Goal: Task Accomplishment & Management: Manage account settings

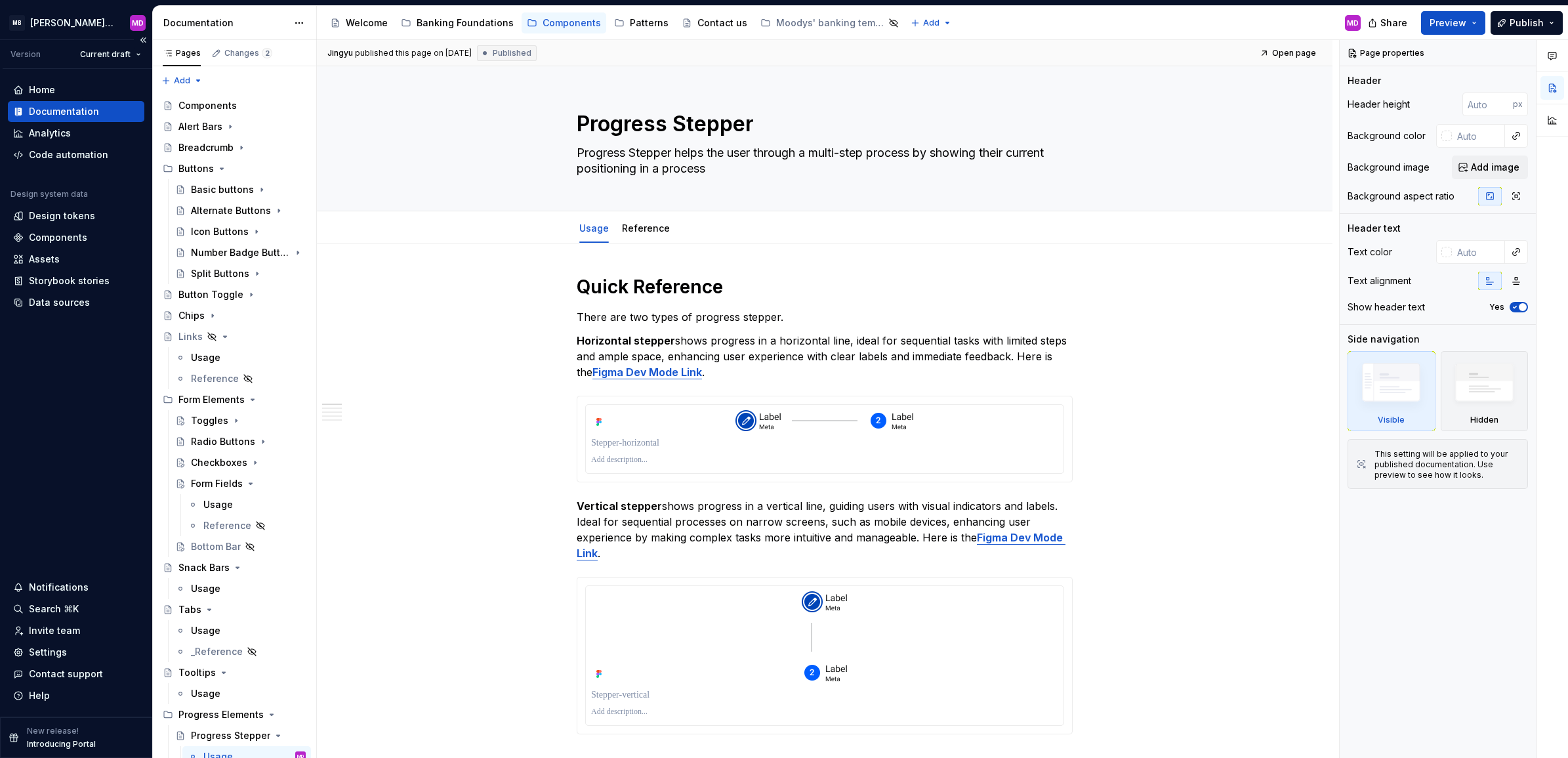
drag, startPoint x: 43, startPoint y: 481, endPoint x: 61, endPoint y: 444, distance: 41.1
click at [44, 481] on div "Home Documentation Analytics Code automation Design system data Design tokens C…" at bounding box center [76, 393] width 152 height 647
click at [49, 222] on div "Design tokens" at bounding box center [61, 216] width 66 height 13
type textarea "*"
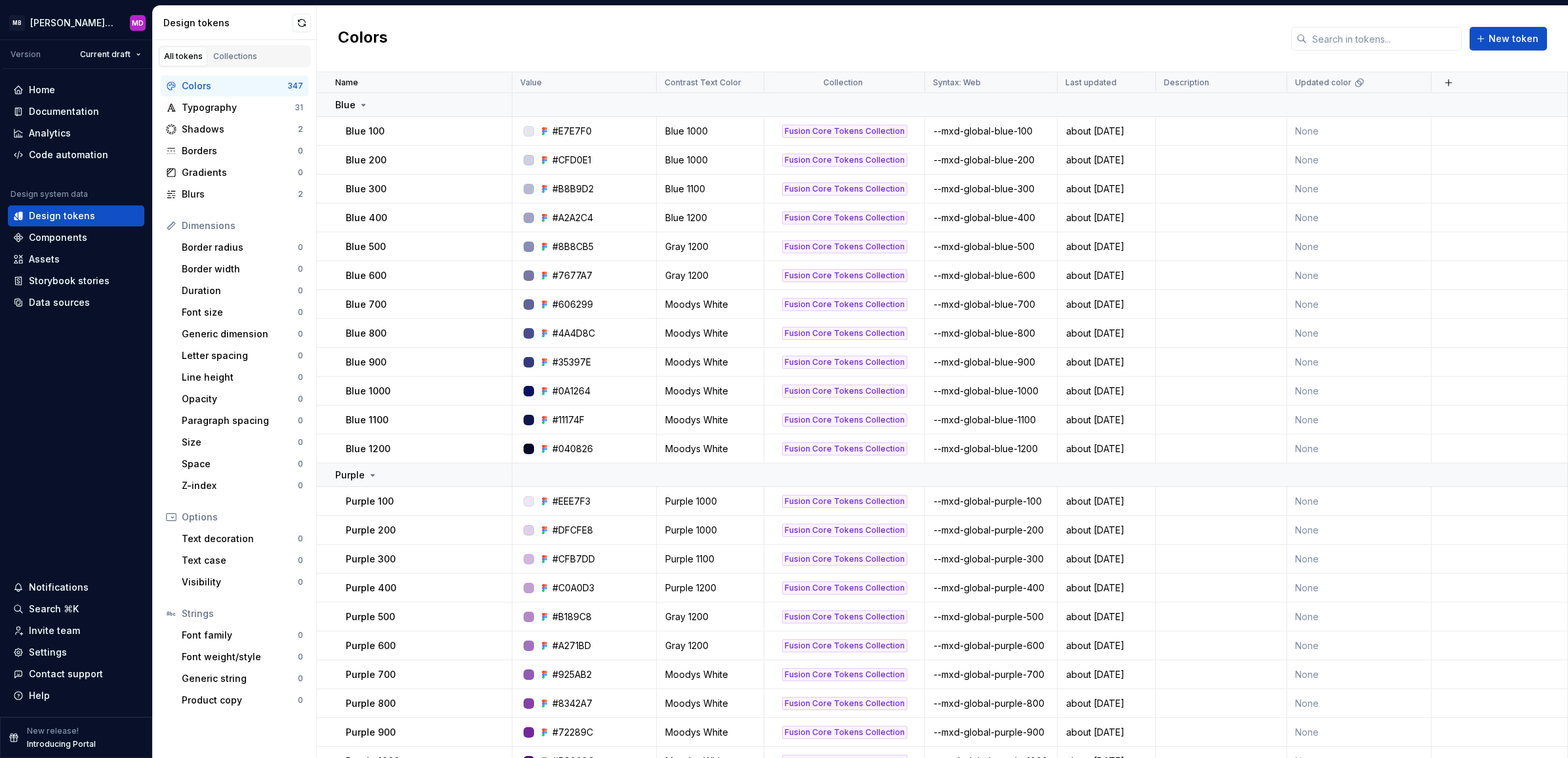
click at [423, 18] on div "Colors New token" at bounding box center [942, 39] width 1251 height 66
click at [454, 24] on div "Colors New token" at bounding box center [942, 39] width 1251 height 66
click at [361, 106] on icon at bounding box center [363, 105] width 11 height 11
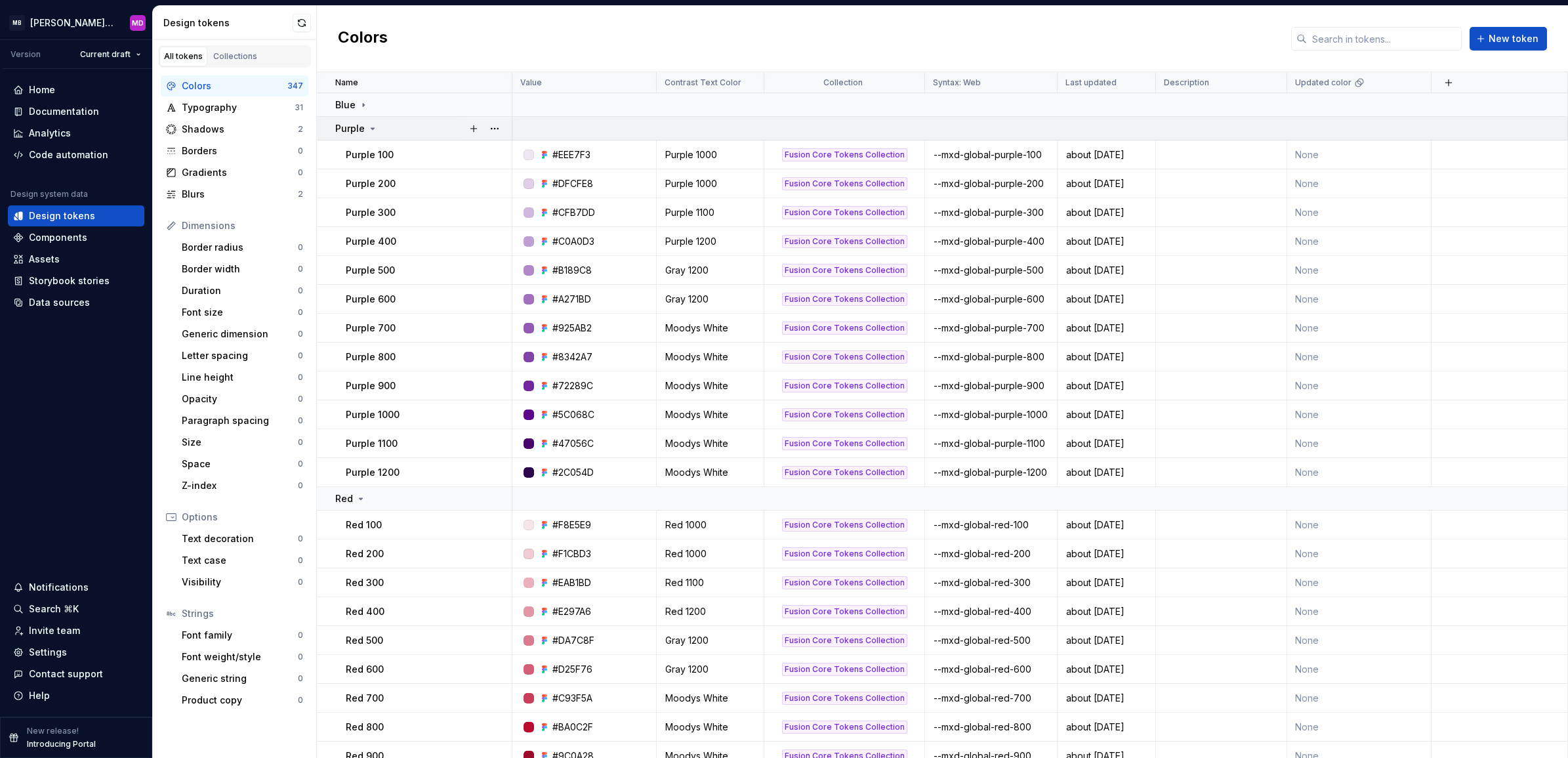
click at [371, 129] on icon at bounding box center [373, 128] width 4 height 1
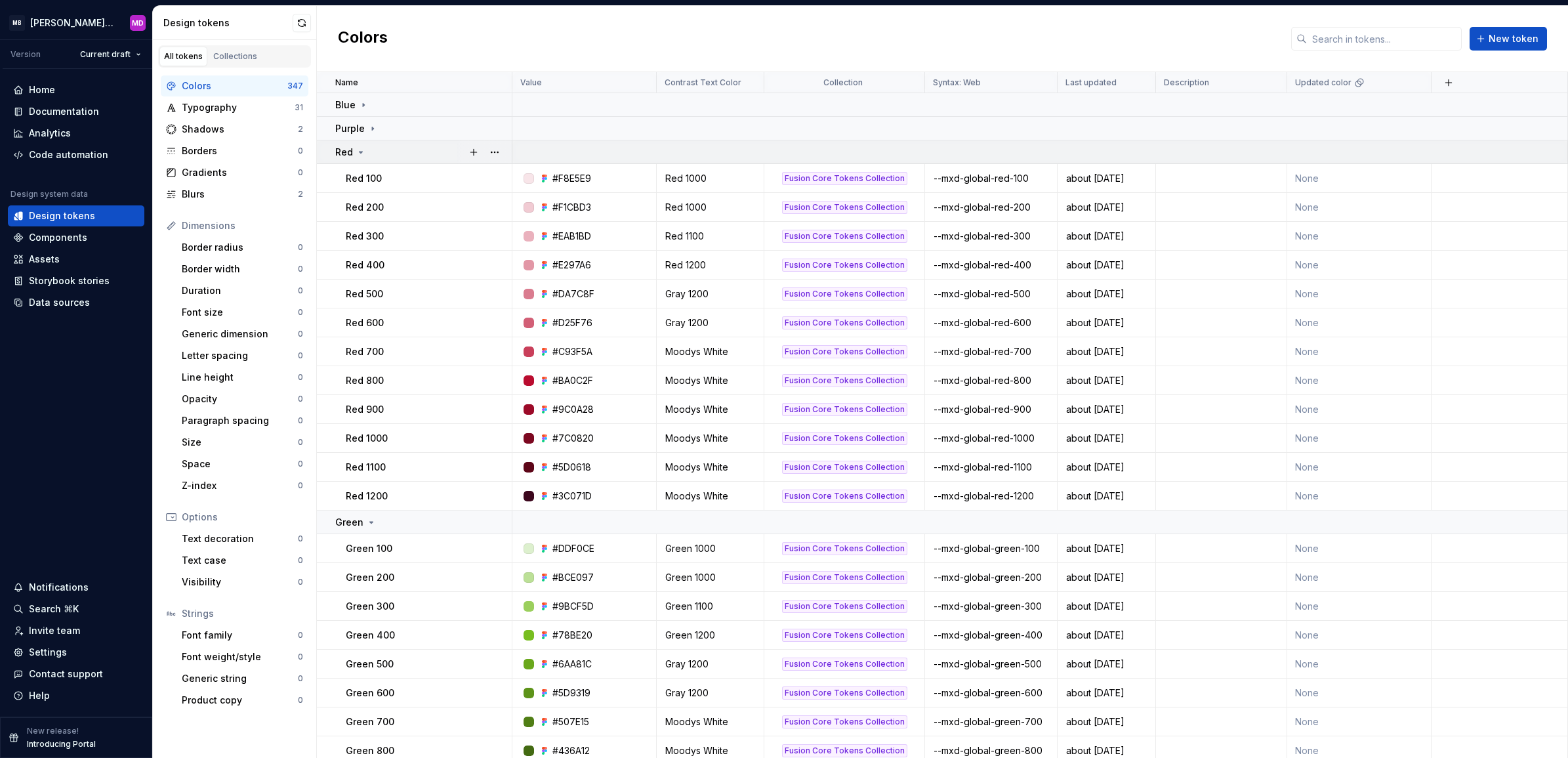
click at [356, 149] on icon at bounding box center [361, 152] width 11 height 11
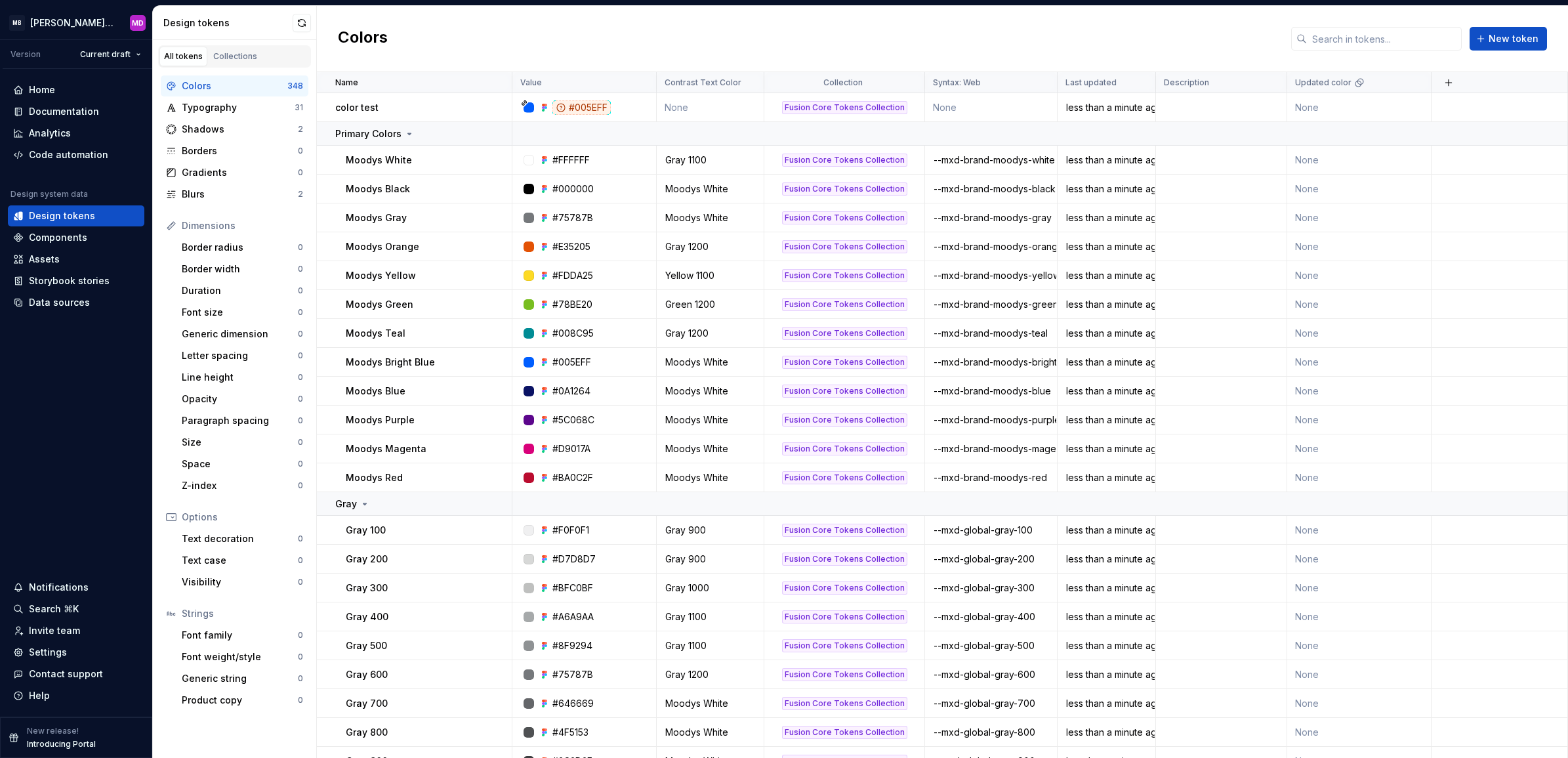
click at [500, 46] on div "Colors New token" at bounding box center [942, 39] width 1251 height 66
click at [784, 24] on div "Colors New token" at bounding box center [942, 39] width 1251 height 66
click at [73, 111] on div "Documentation" at bounding box center [63, 111] width 70 height 13
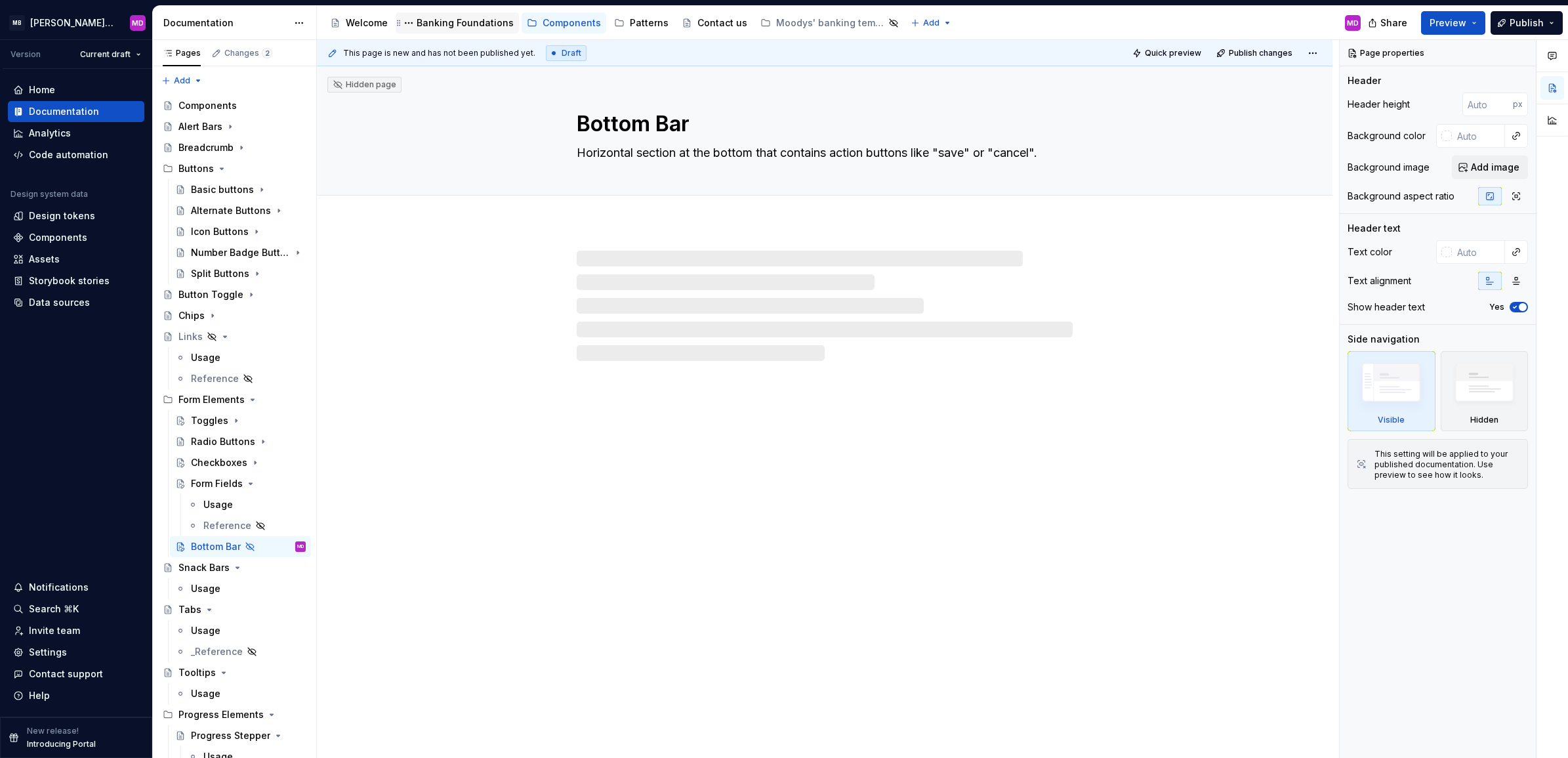
click at [454, 24] on div "Banking Foundations" at bounding box center [465, 23] width 97 height 13
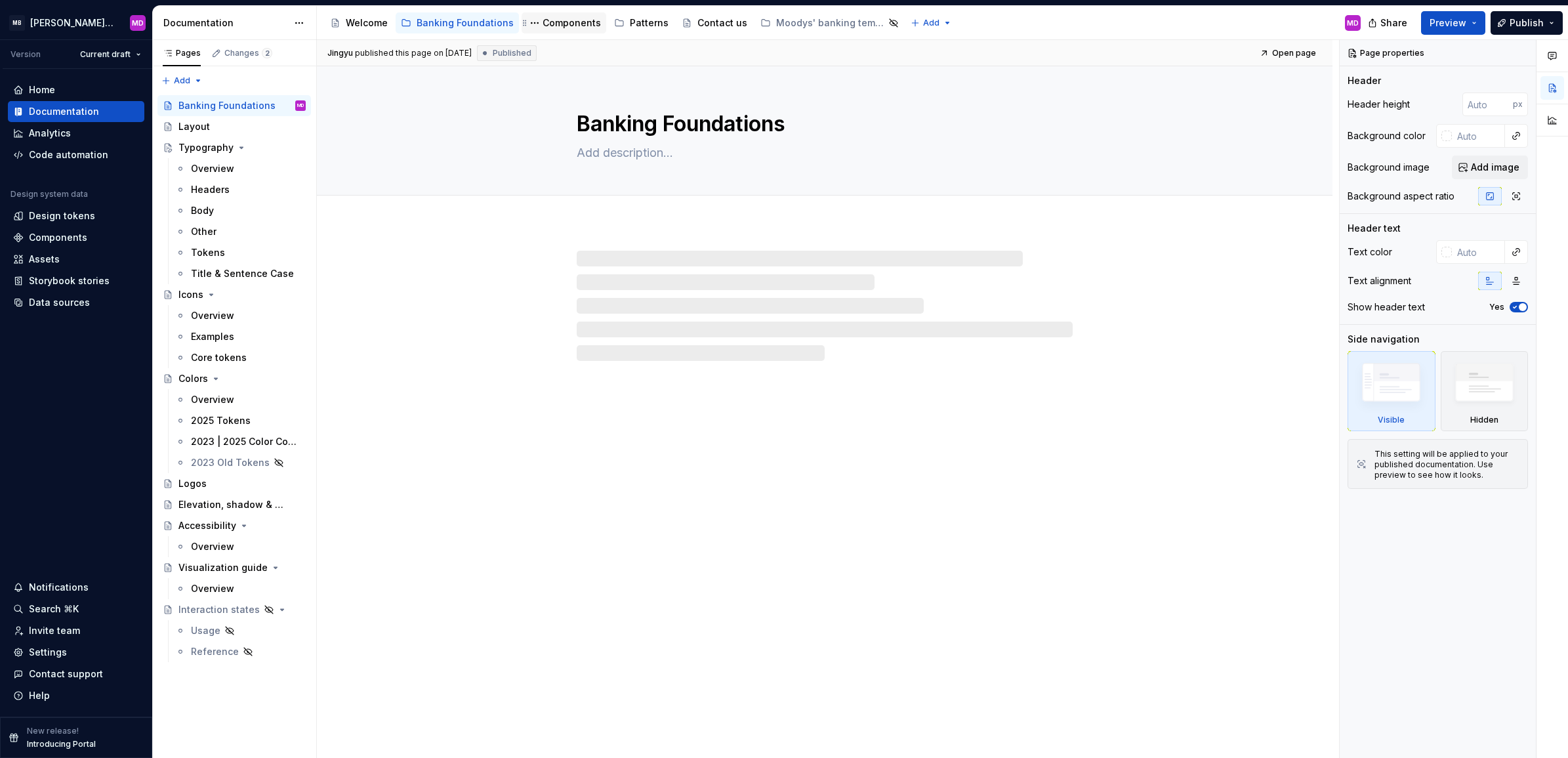
click at [563, 14] on div "Components" at bounding box center [563, 22] width 85 height 21
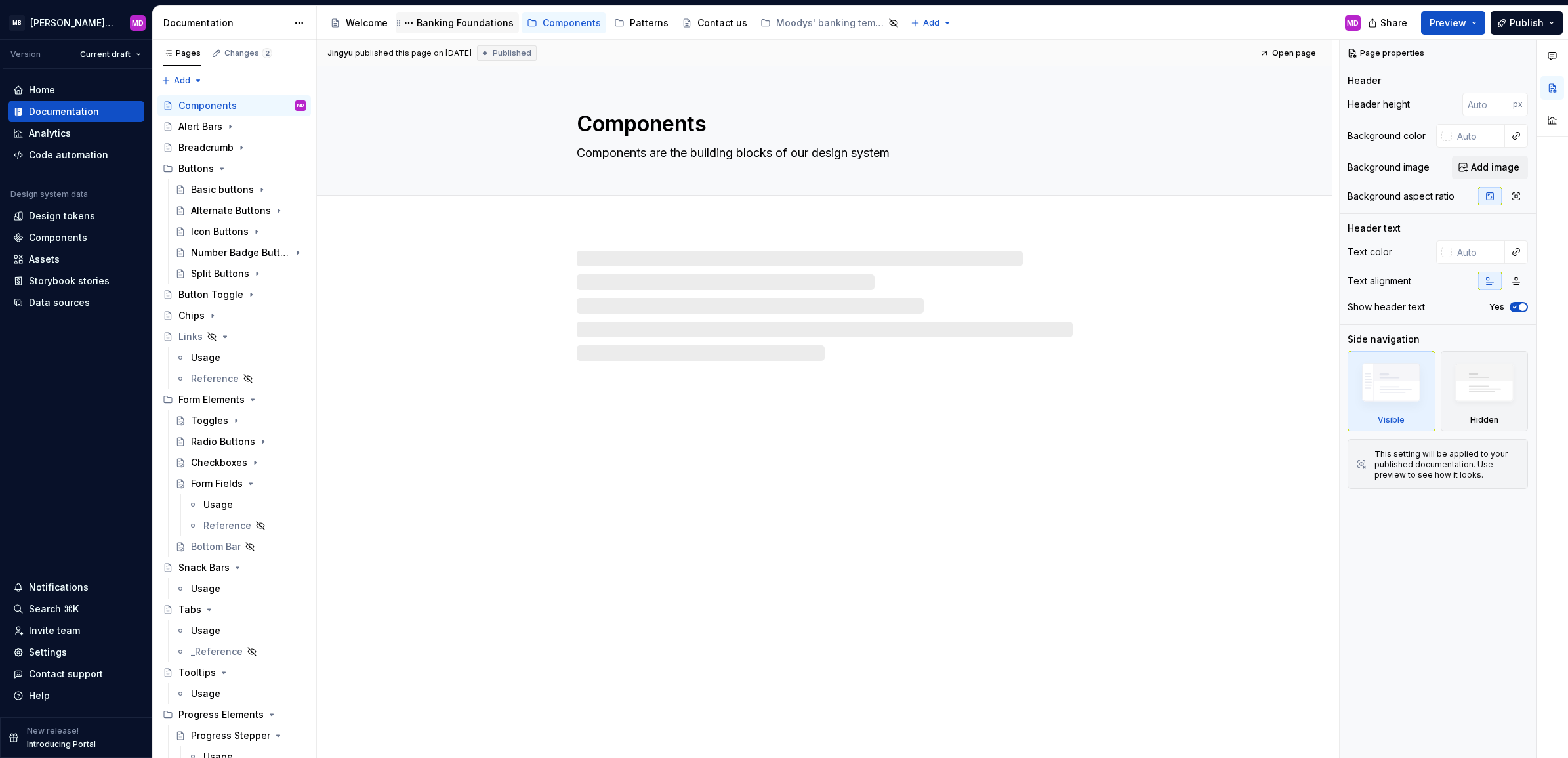
click at [440, 24] on div "Banking Foundations" at bounding box center [465, 23] width 97 height 13
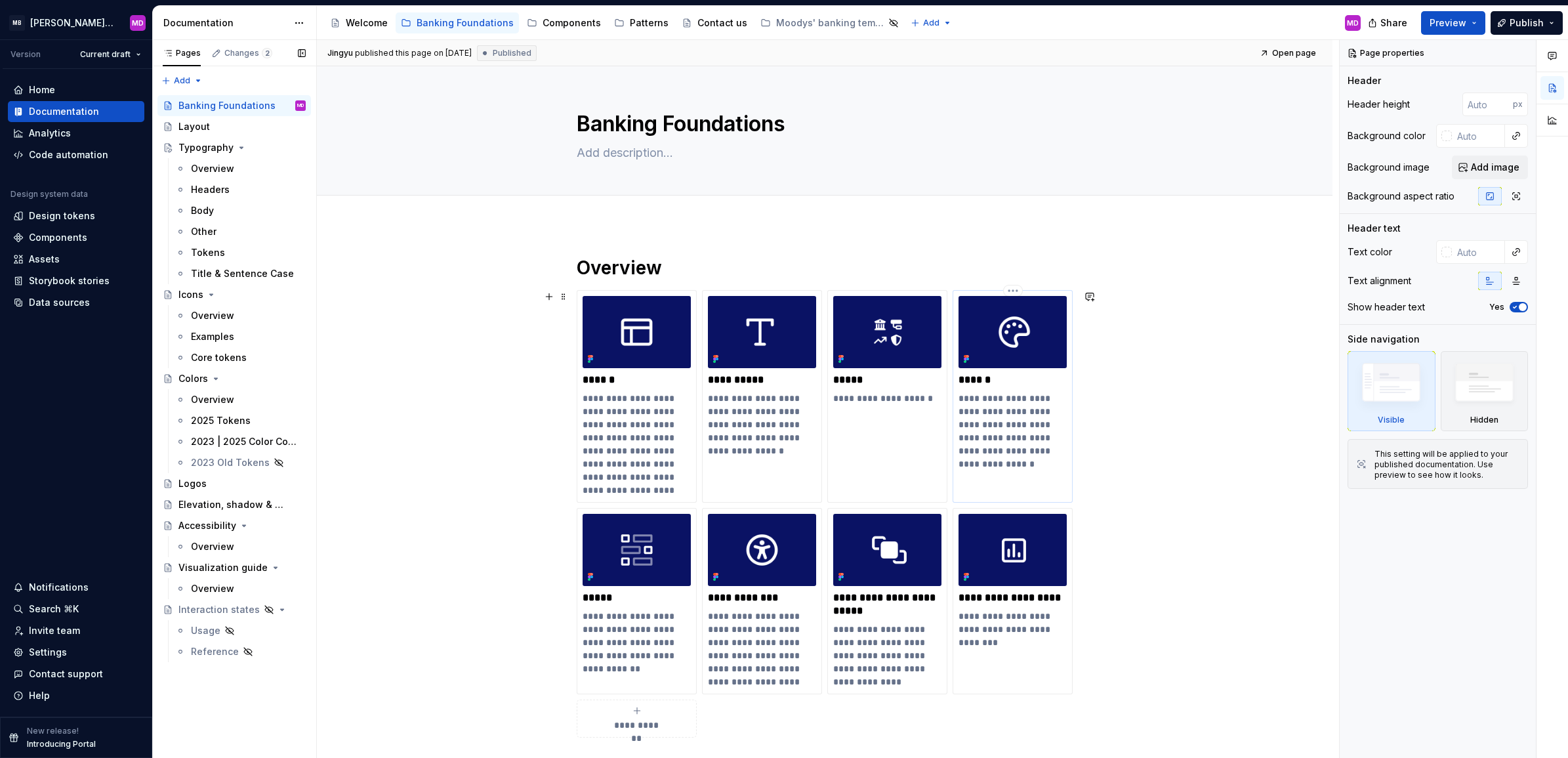
click at [1001, 327] on img at bounding box center [1013, 332] width 108 height 72
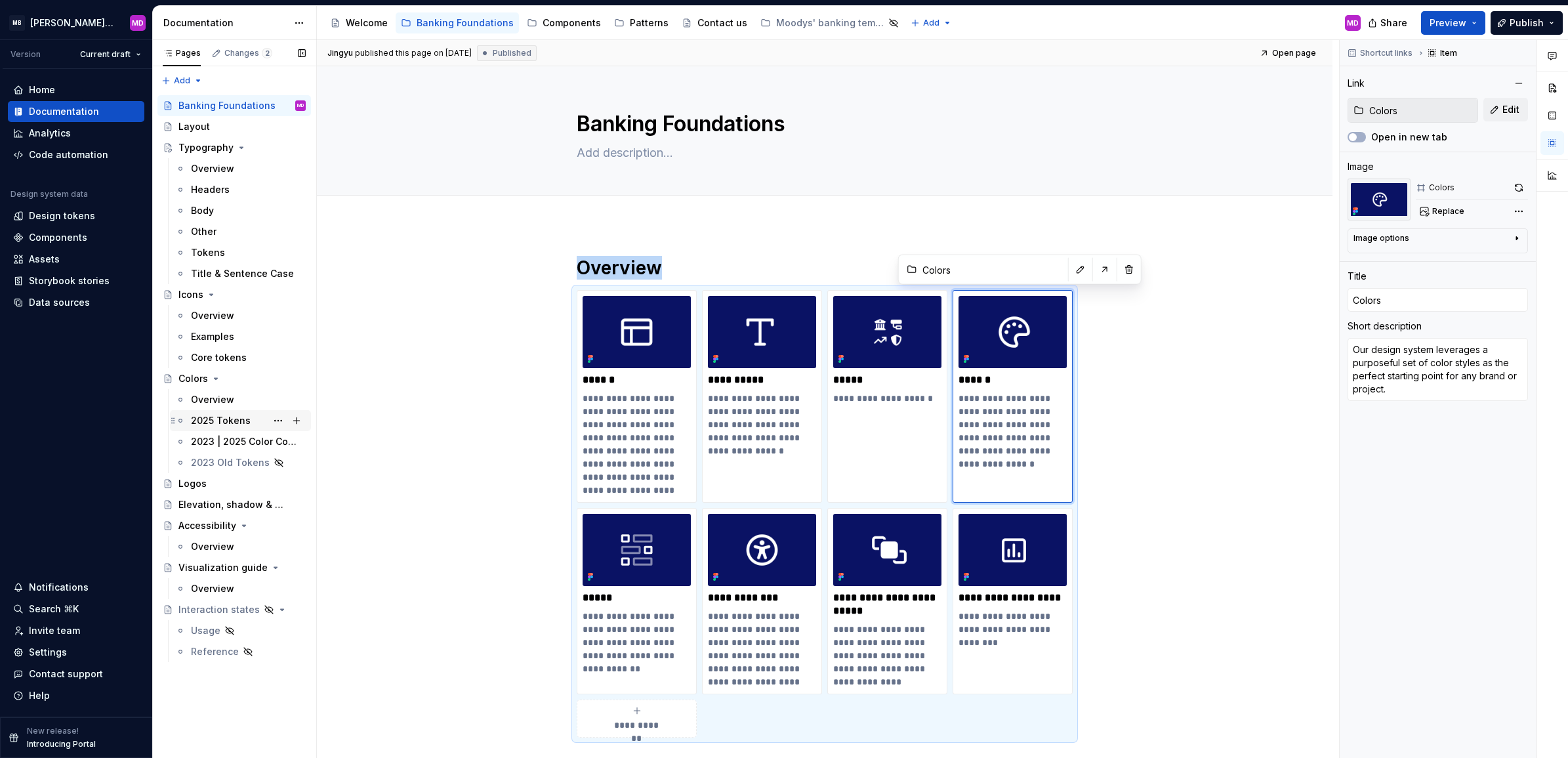
click at [230, 416] on div "2025 Tokens" at bounding box center [221, 421] width 60 height 13
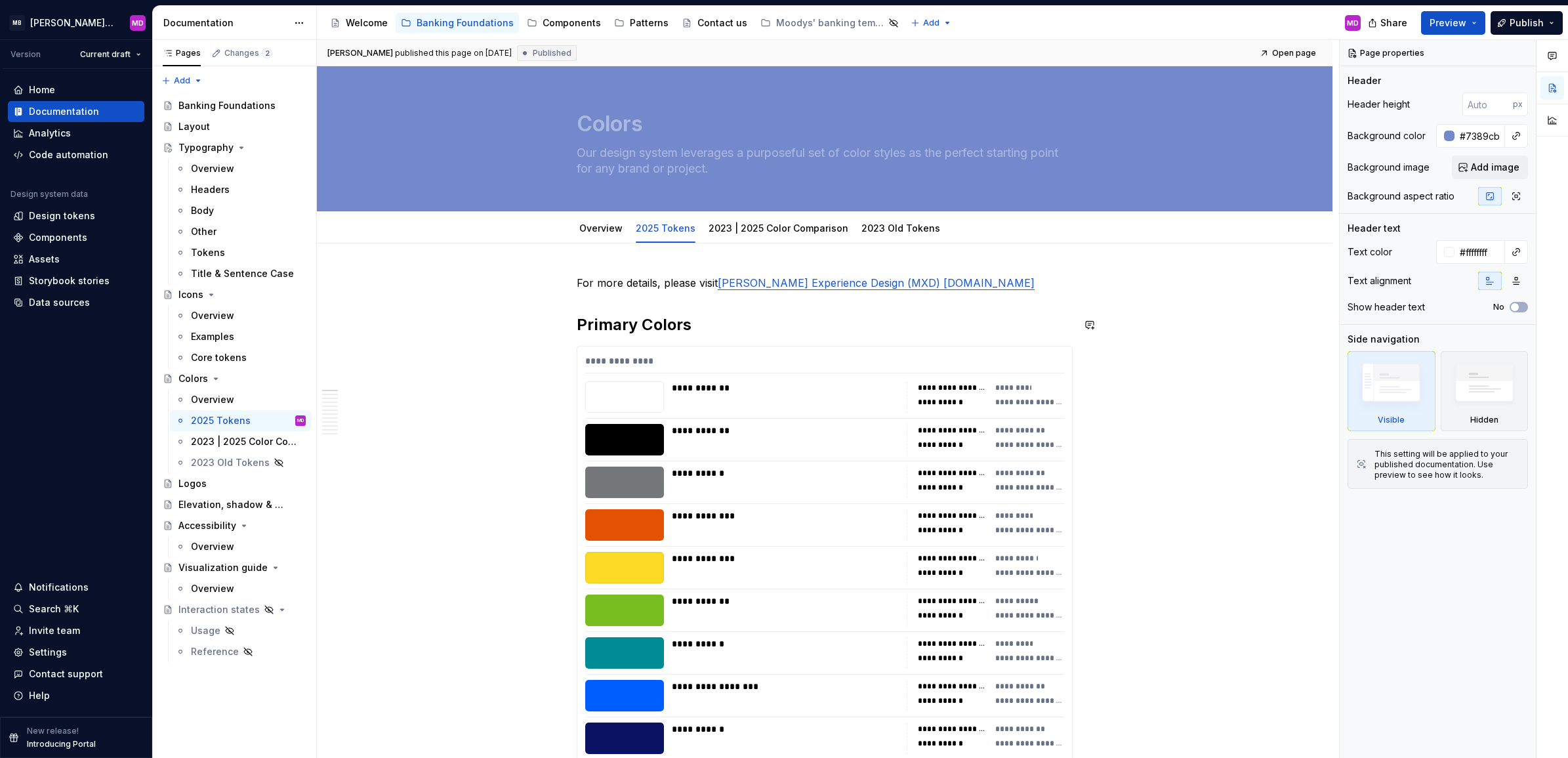
click at [998, 279] on p "For more details, please visit Moody’s Experience Design (MXD) xd.moodys.com" at bounding box center [825, 283] width 496 height 16
type textarea "*"
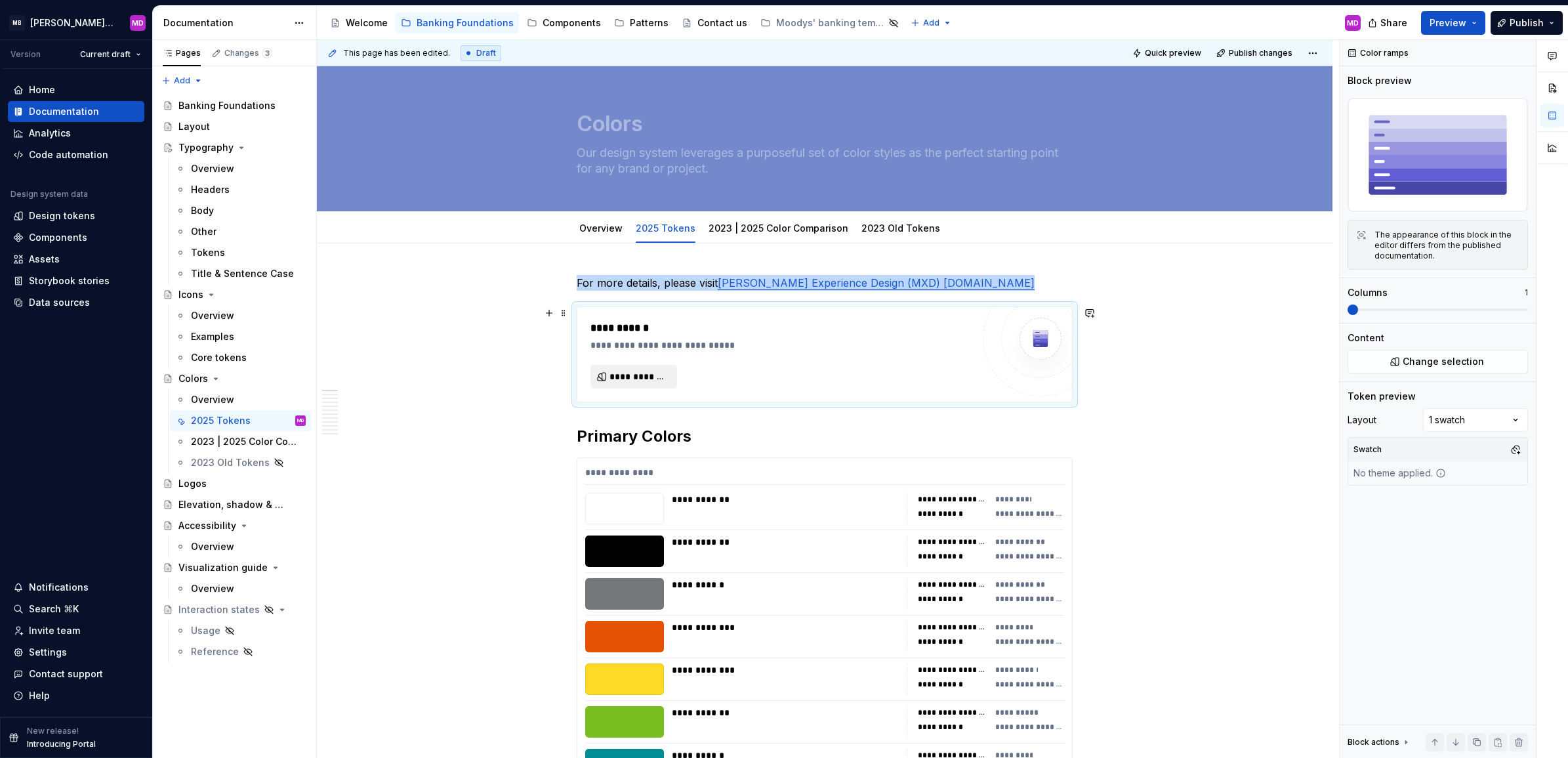
click at [646, 365] on button "**********" at bounding box center [633, 377] width 86 height 24
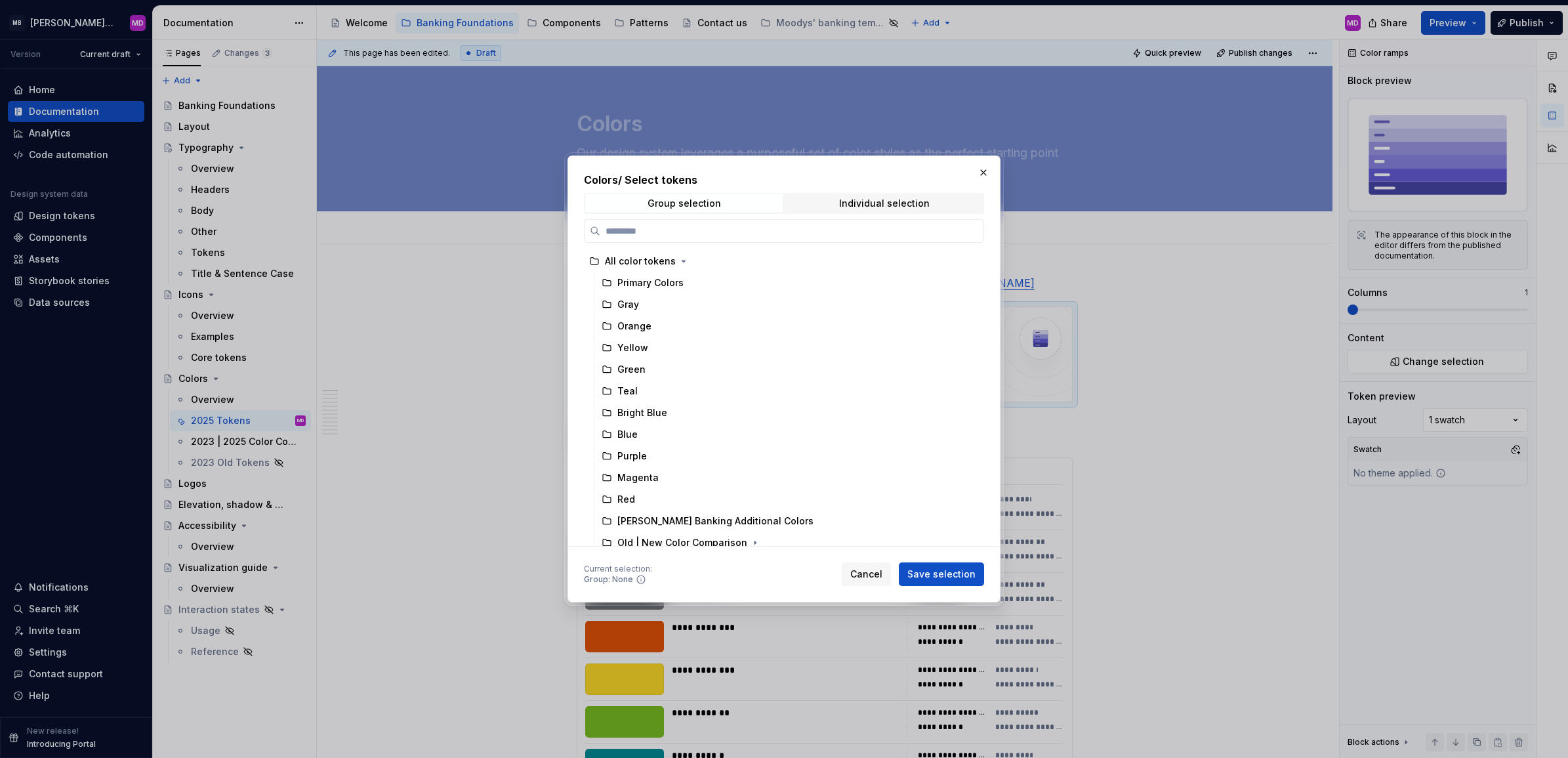
click at [836, 217] on div "Colors / Select tokens Group selection Individual selection All color tokens Pr…" at bounding box center [784, 359] width 400 height 374
click at [836, 201] on span "Individual selection" at bounding box center [883, 203] width 198 height 19
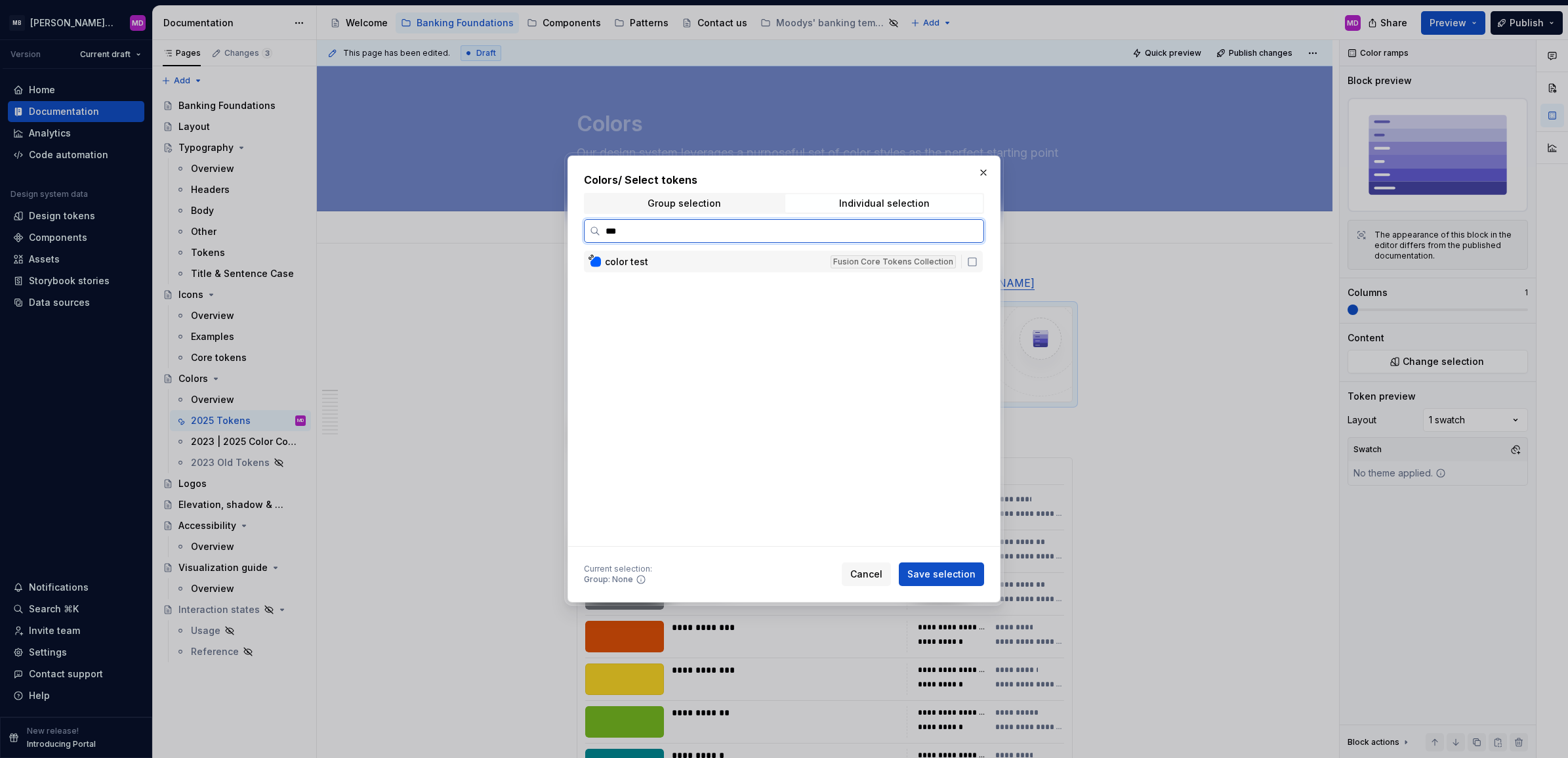
type input "****"
click at [716, 263] on div "color test" at bounding box center [713, 262] width 217 height 13
click at [962, 575] on span "Save selection" at bounding box center [942, 574] width 68 height 13
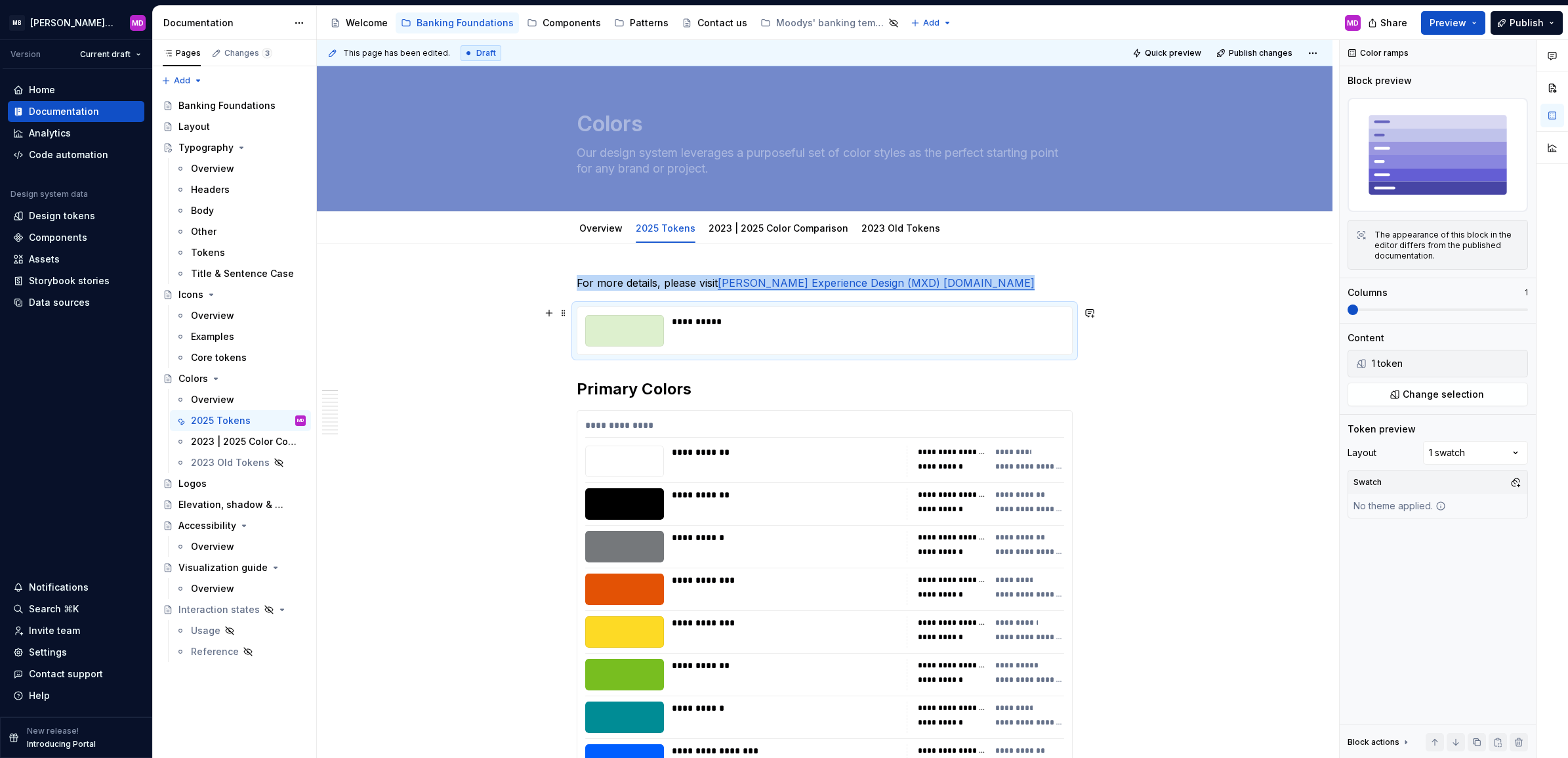
click at [960, 349] on div "**********" at bounding box center [825, 331] width 495 height 47
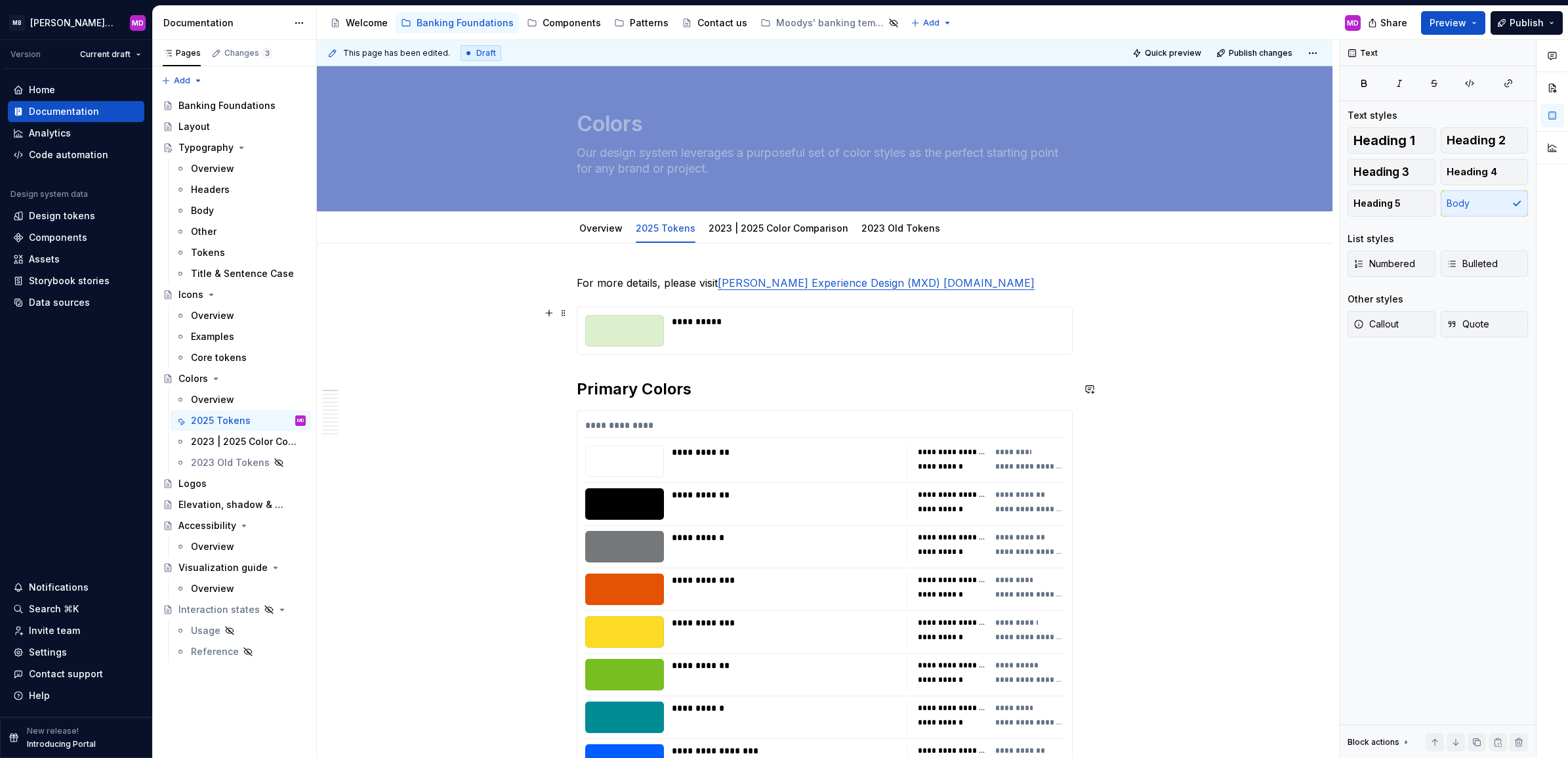
click at [945, 333] on div "**********" at bounding box center [864, 331] width 384 height 31
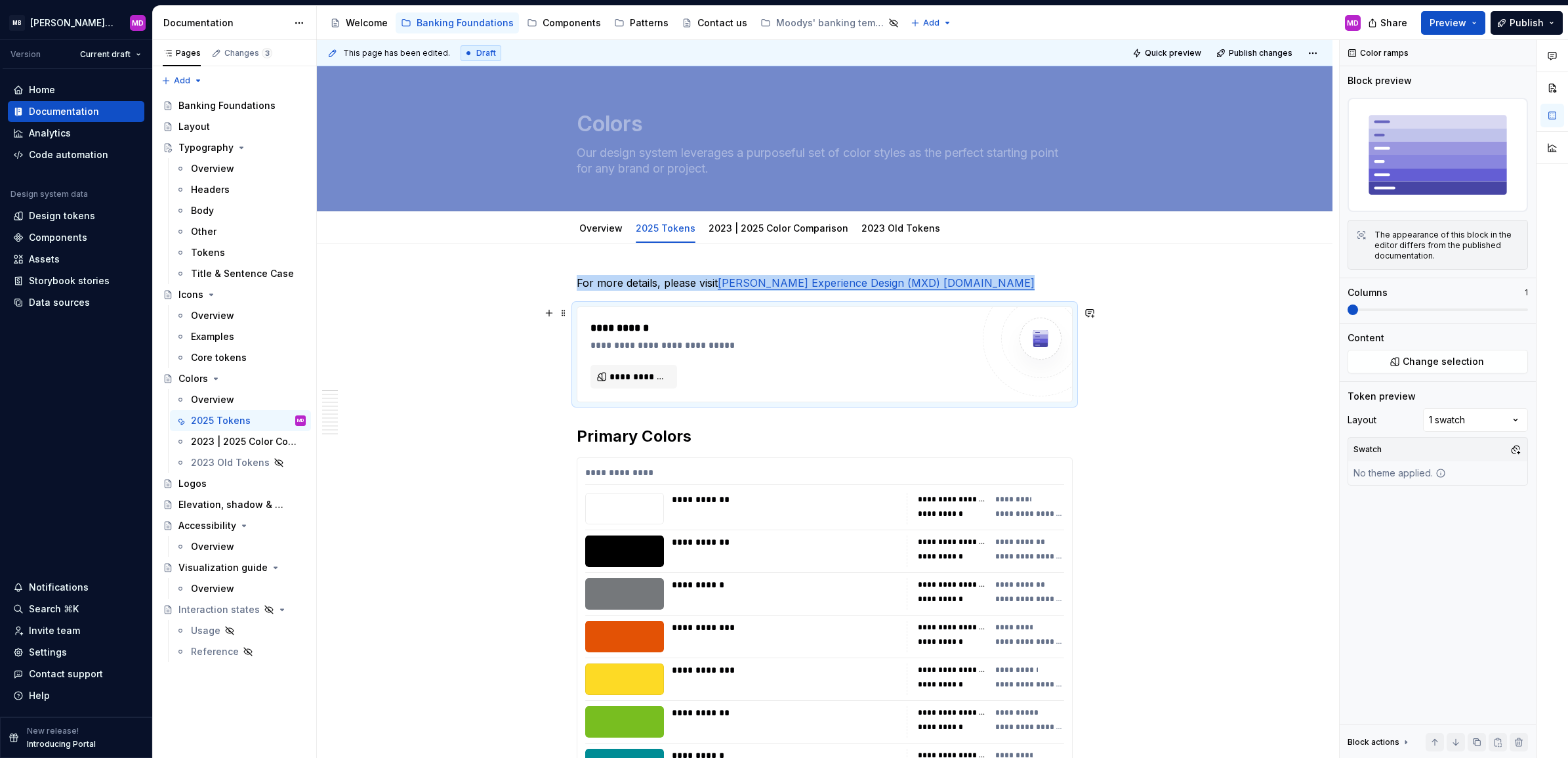
click at [791, 371] on div "**********" at bounding box center [782, 354] width 382 height 68
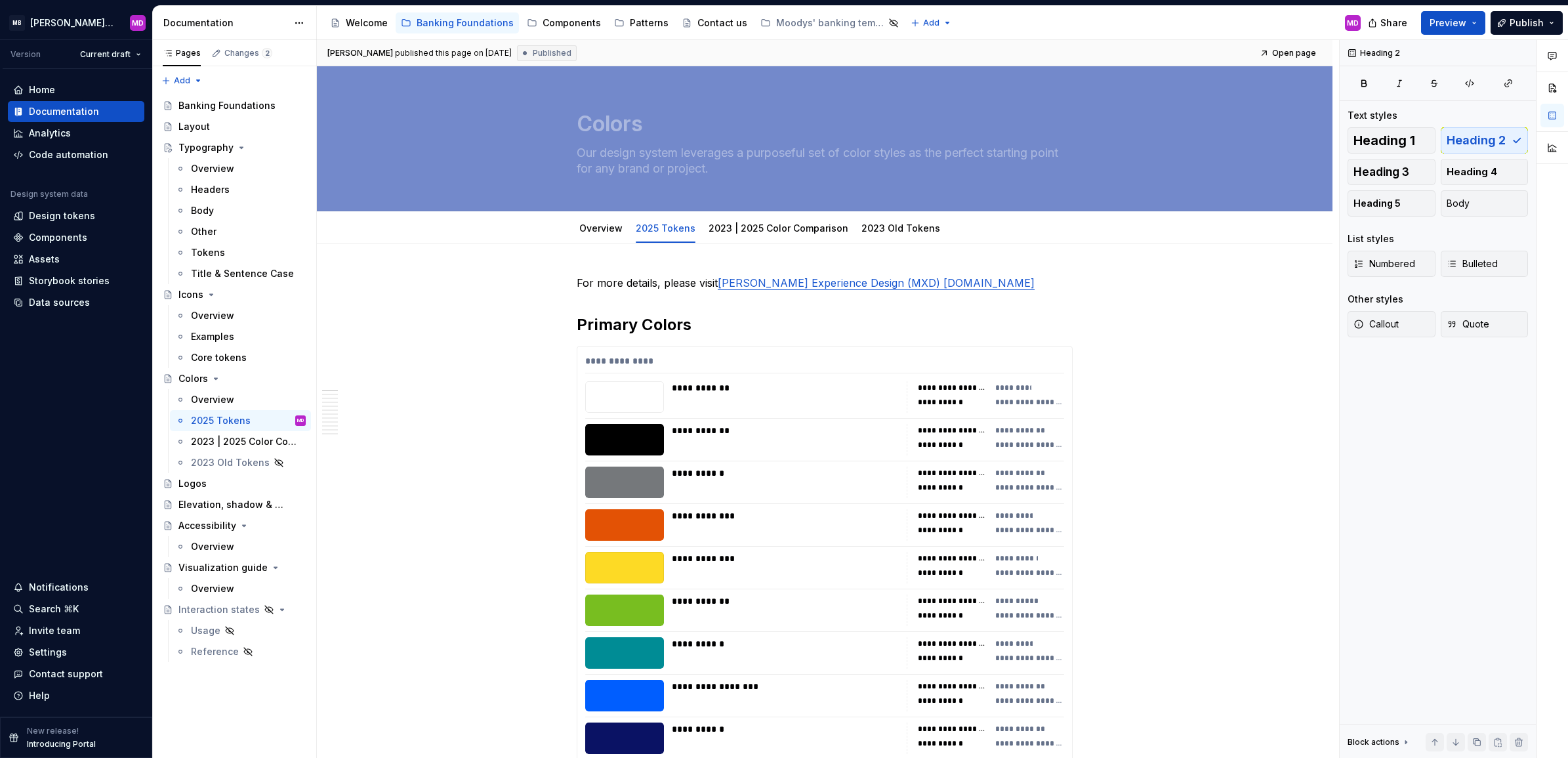
type textarea "*"
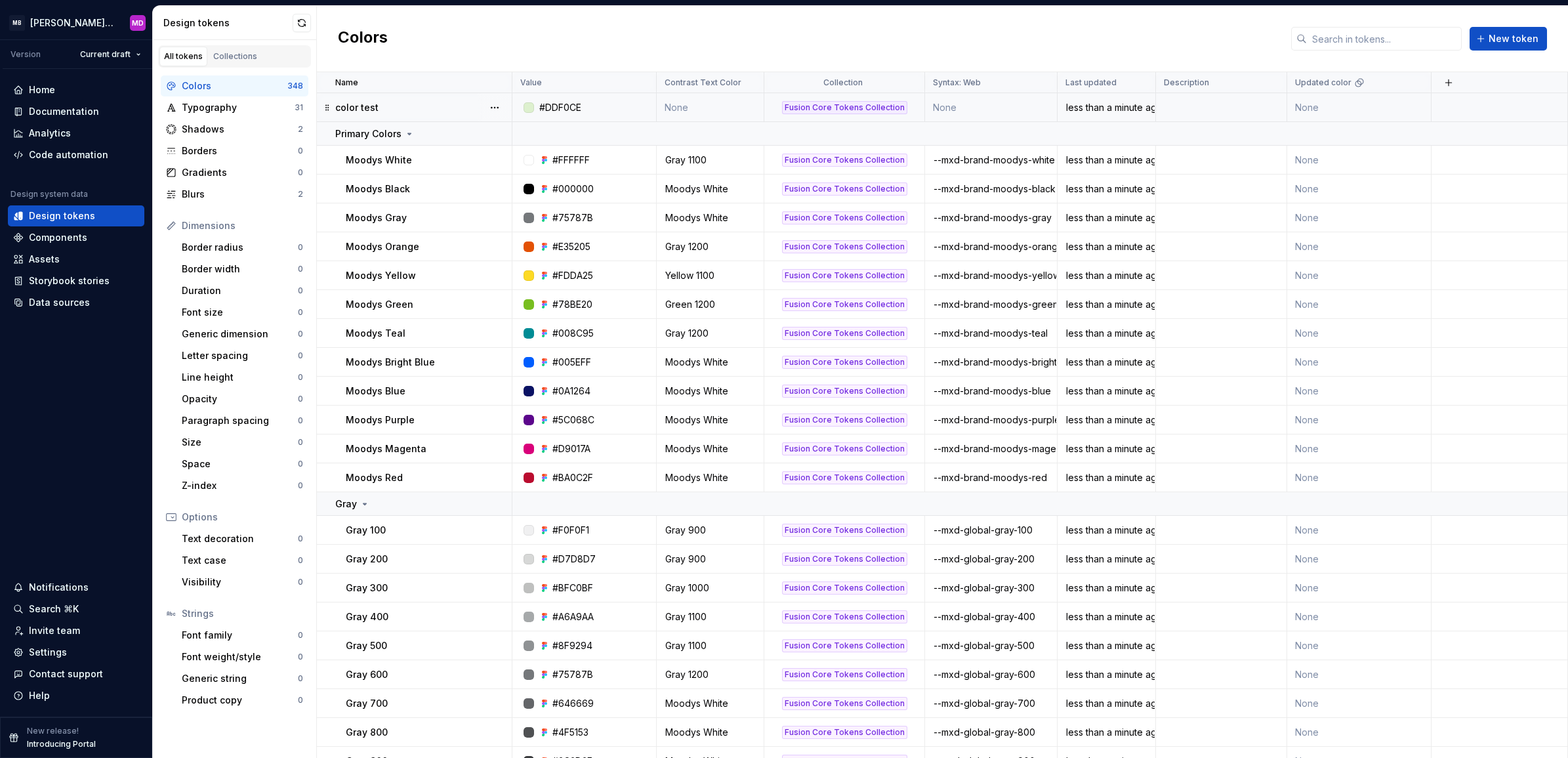
click at [431, 103] on div "color test" at bounding box center [423, 108] width 176 height 13
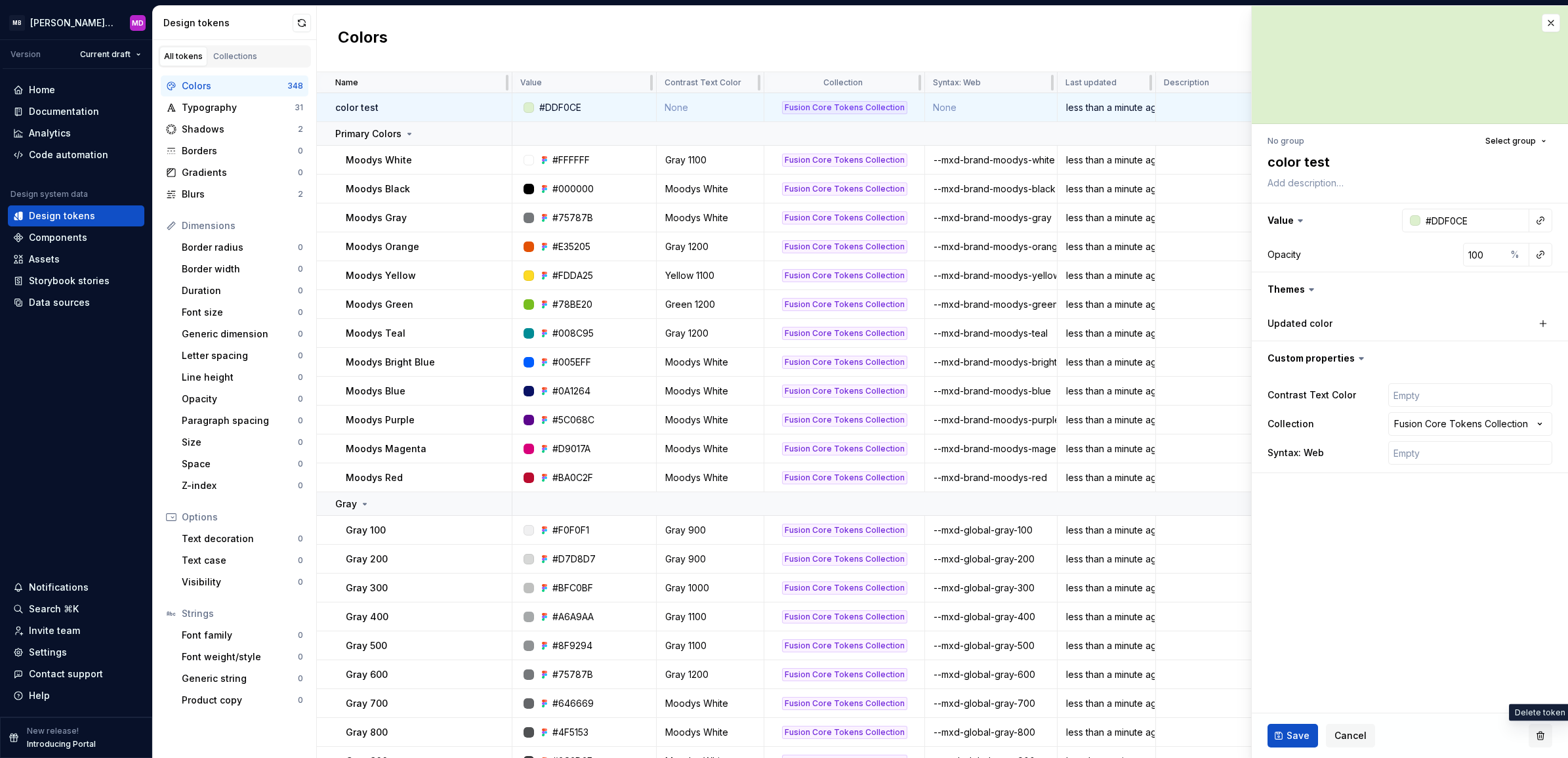
click at [1542, 724] on button "button" at bounding box center [1540, 735] width 24 height 24
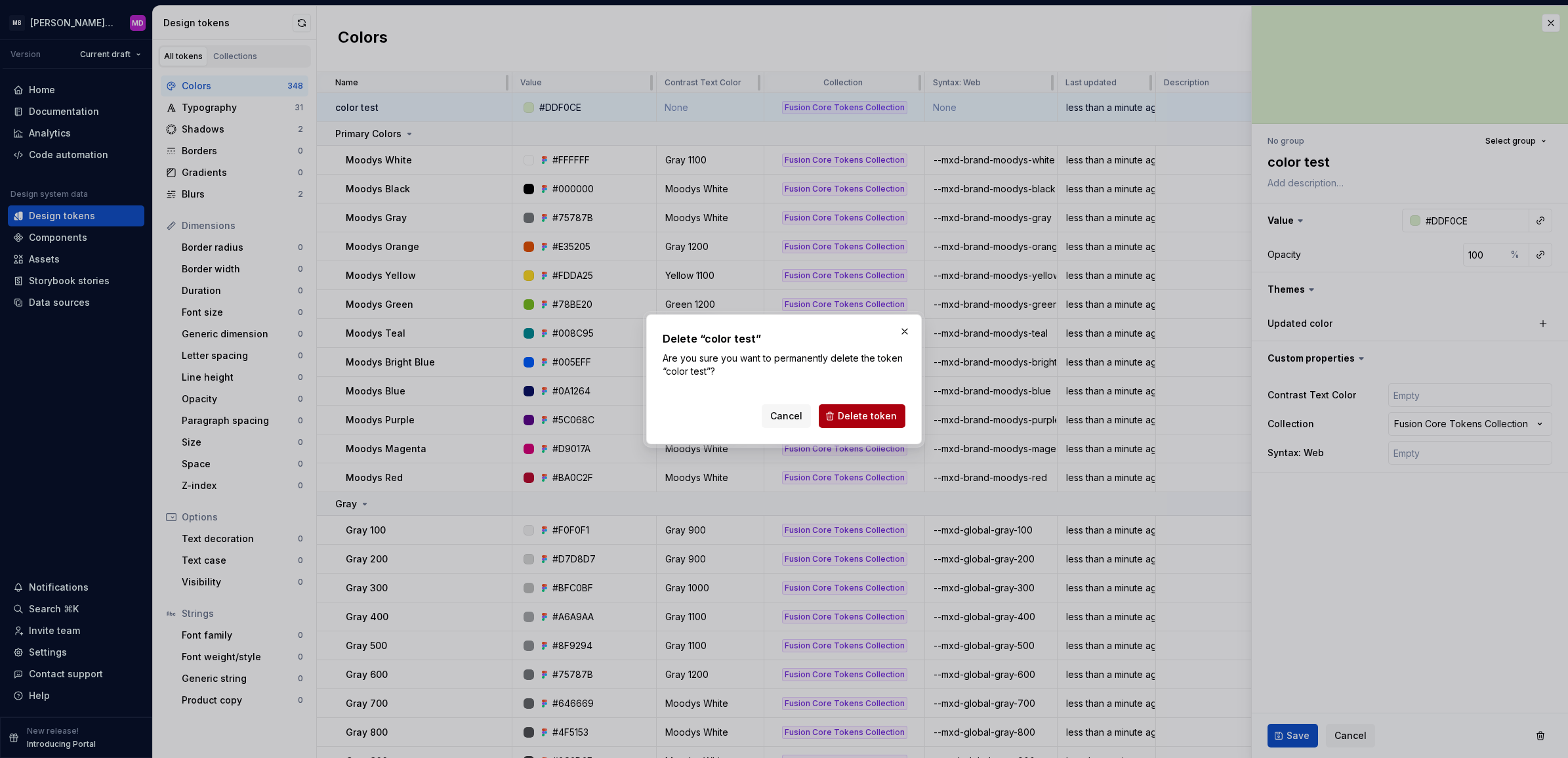
click at [854, 411] on span "Delete token" at bounding box center [867, 416] width 59 height 13
type textarea "*"
